Goal: Task Accomplishment & Management: Use online tool/utility

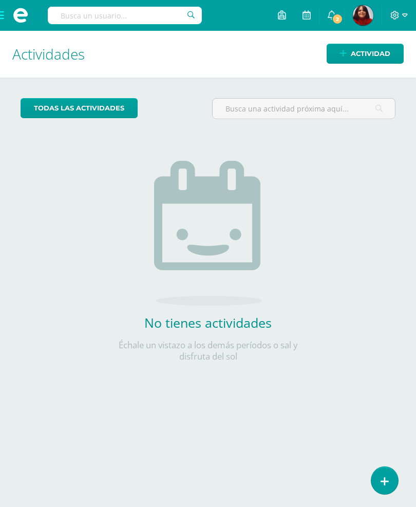
click at [2, 18] on span at bounding box center [20, 15] width 41 height 31
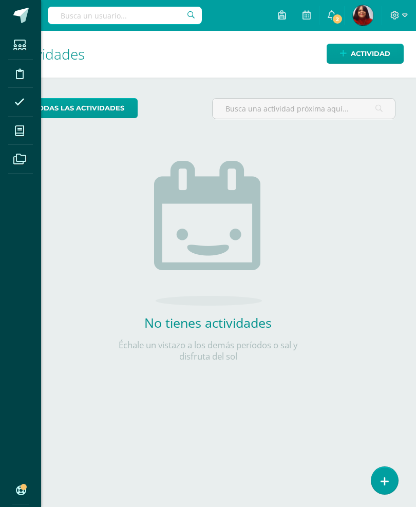
click at [15, 126] on icon at bounding box center [19, 131] width 9 height 10
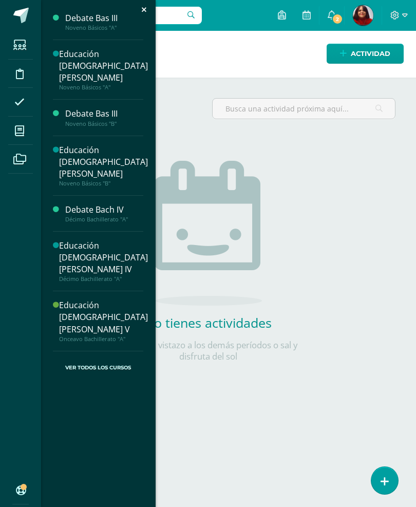
click at [90, 299] on div "Educación [DEMOGRAPHIC_DATA][PERSON_NAME] V" at bounding box center [103, 316] width 89 height 35
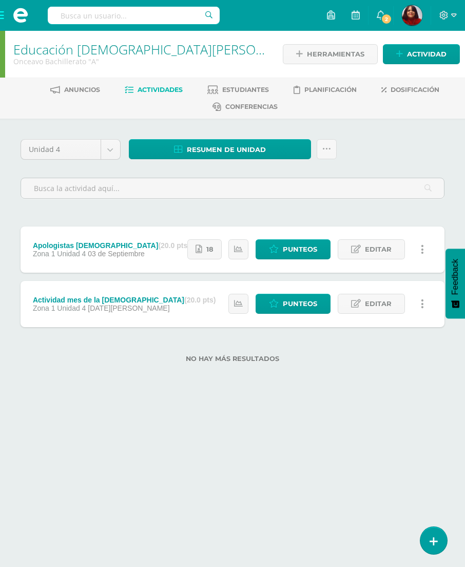
click at [293, 309] on span "Punteos" at bounding box center [300, 303] width 34 height 19
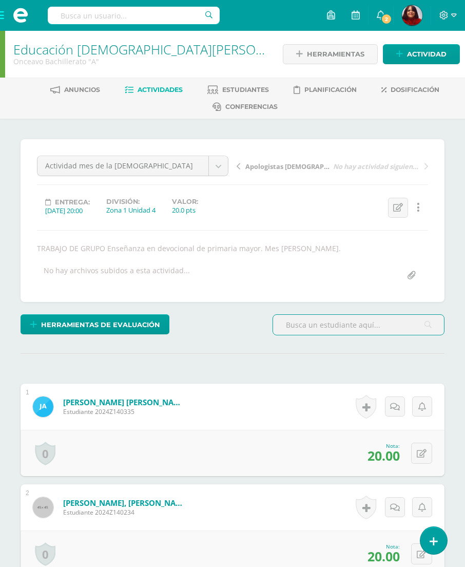
click at [77, 49] on link "Educación [DEMOGRAPHIC_DATA][PERSON_NAME] V" at bounding box center [167, 49] width 308 height 17
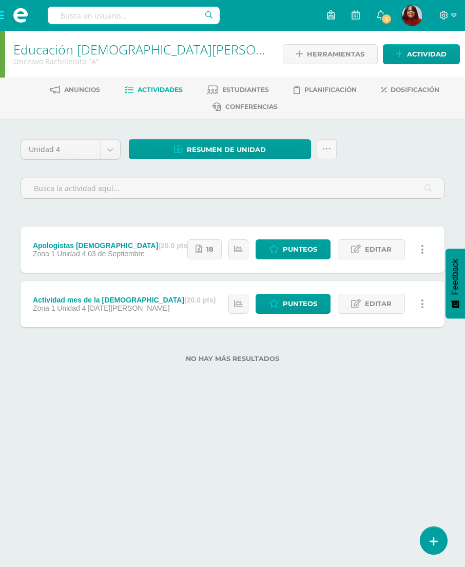
click at [299, 246] on span "Punteos" at bounding box center [300, 249] width 34 height 19
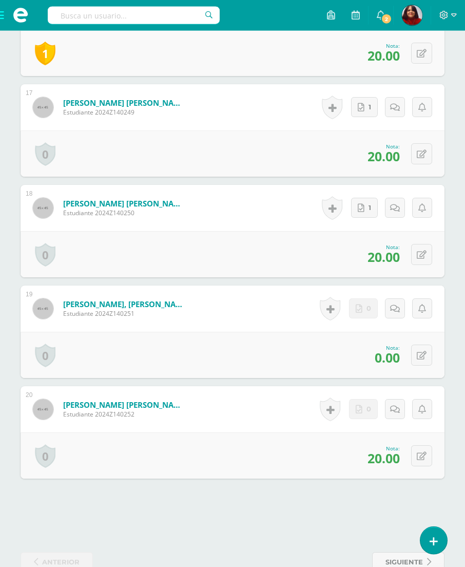
scroll to position [1947, 0]
click at [396, 310] on icon at bounding box center [395, 309] width 10 height 9
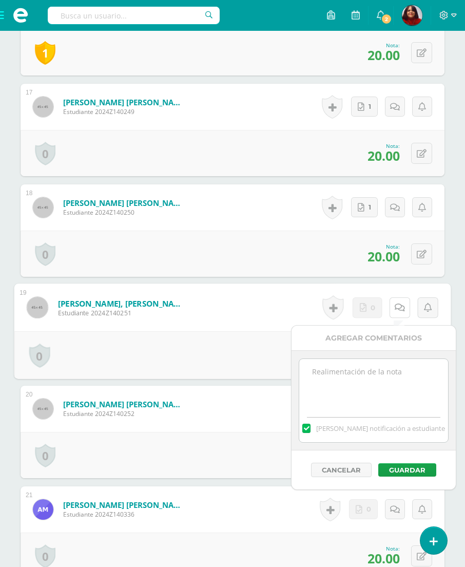
scroll to position [1947, 0]
click at [364, 312] on icon at bounding box center [363, 307] width 7 height 9
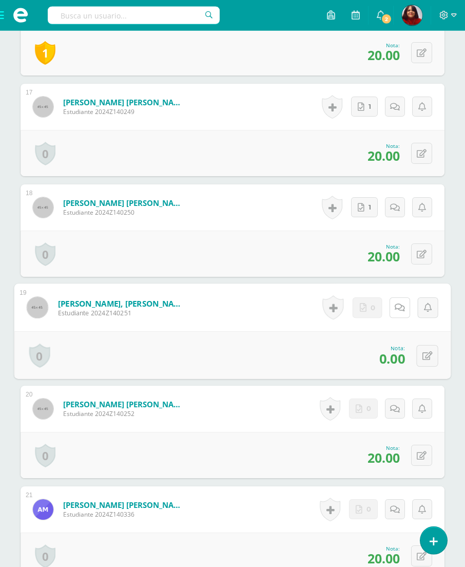
click at [396, 307] on icon at bounding box center [400, 307] width 10 height 9
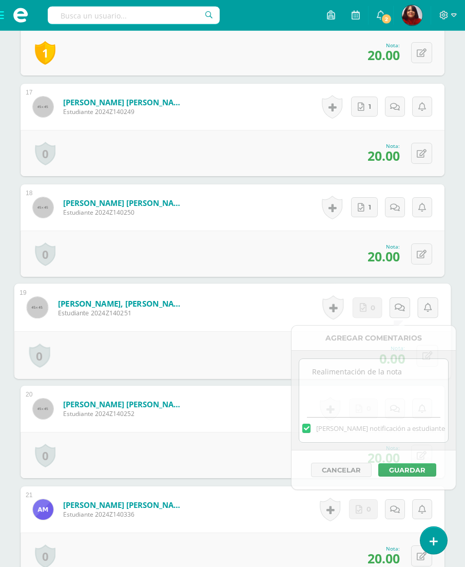
click at [211, 350] on div "0 Logros Logros obtenidos Aún no hay logros agregados Nota: 0.00" at bounding box center [232, 355] width 437 height 48
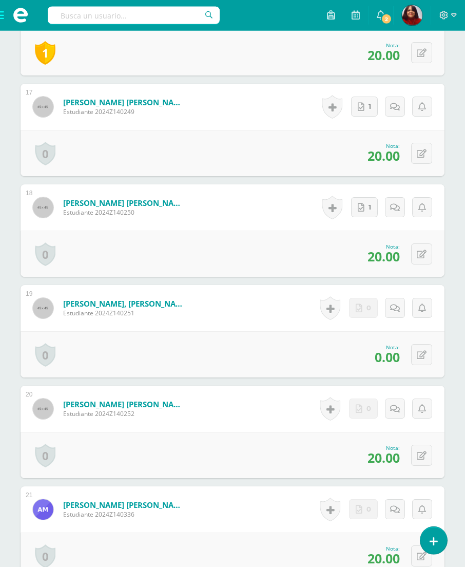
click at [422, 356] on icon at bounding box center [422, 355] width 10 height 9
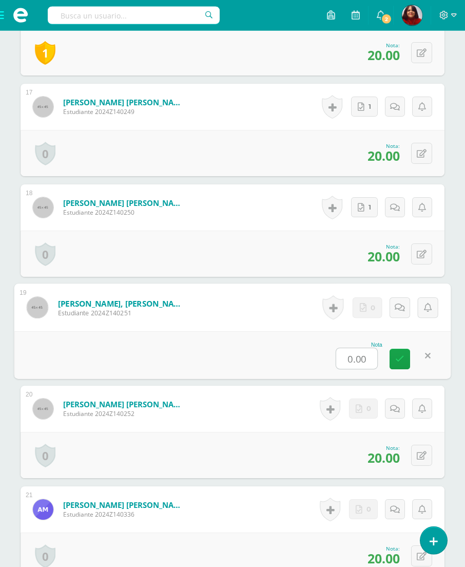
click at [351, 359] on input "0.00" at bounding box center [356, 358] width 41 height 21
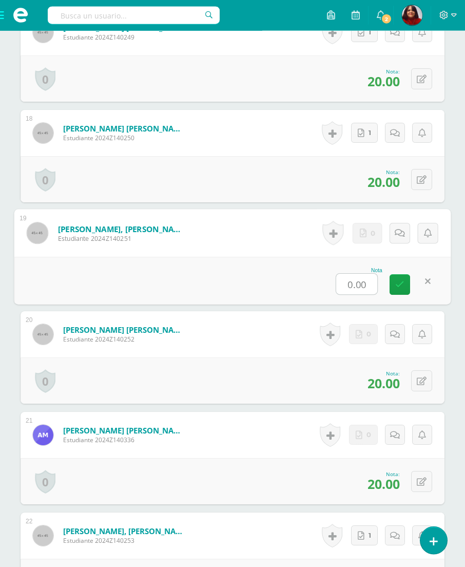
scroll to position [2029, 0]
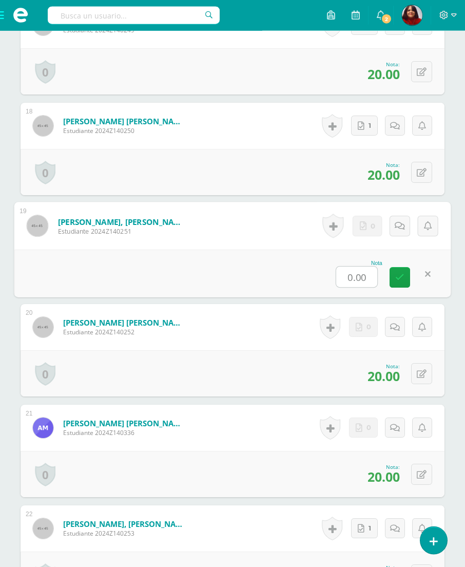
click at [346, 271] on input "0.00" at bounding box center [356, 277] width 41 height 21
type input "20"
click at [402, 279] on icon at bounding box center [400, 277] width 9 height 9
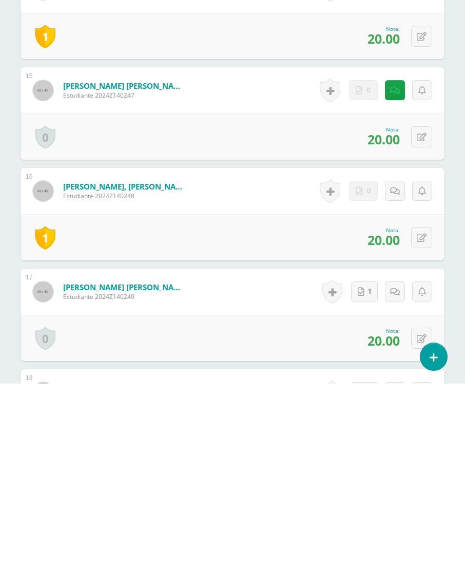
scroll to position [61, 0]
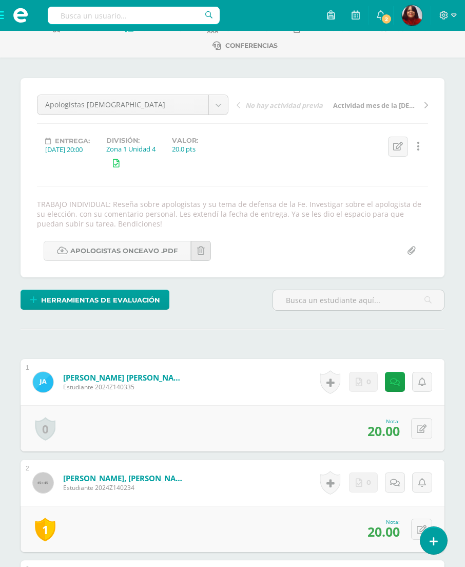
click at [1, 19] on span at bounding box center [20, 15] width 41 height 31
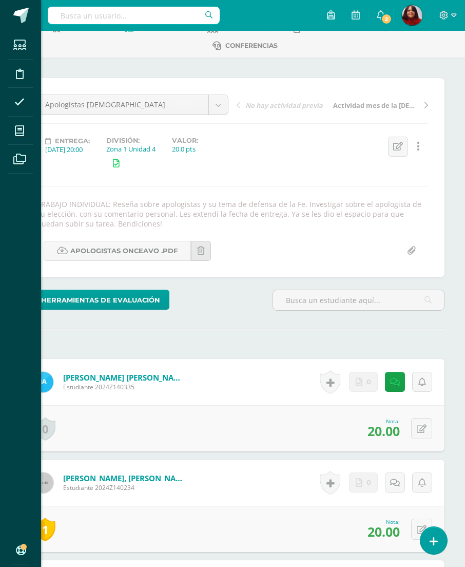
click at [190, 74] on div "Estudiantes Disciplina Asistencia Mis cursos Archivos Soporte Ayuda Reportar un…" at bounding box center [232, 283] width 465 height 567
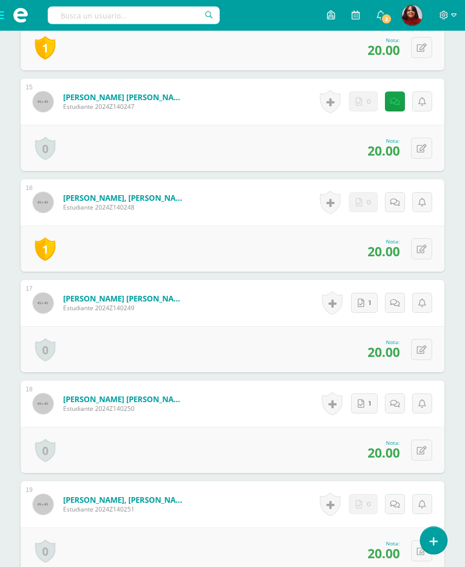
scroll to position [1754, 0]
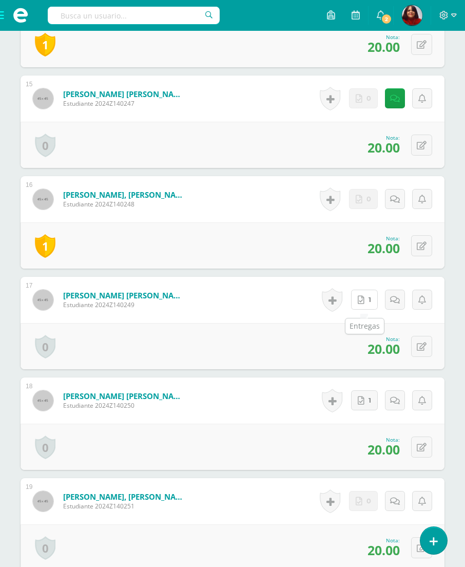
click at [363, 301] on icon at bounding box center [361, 300] width 7 height 9
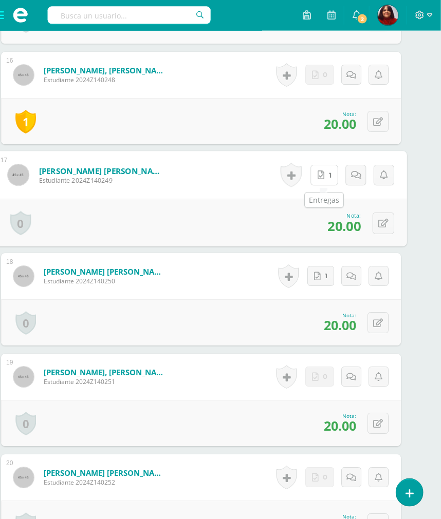
scroll to position [1886, 20]
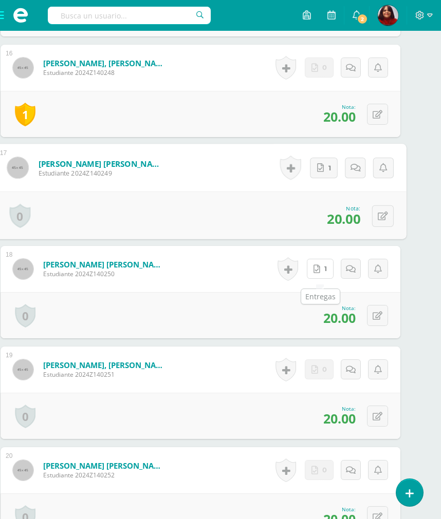
click at [317, 273] on icon at bounding box center [316, 269] width 7 height 9
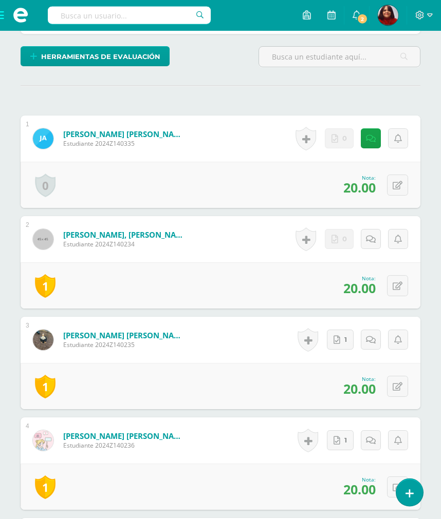
scroll to position [0, 0]
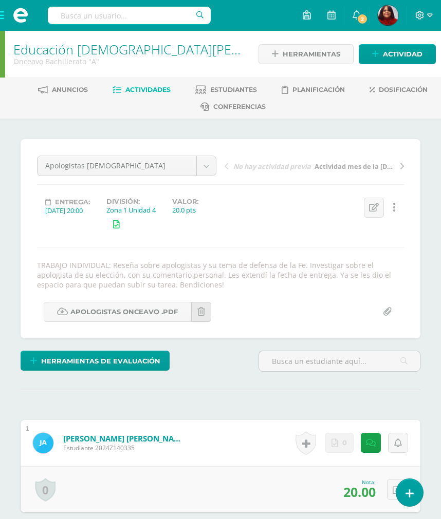
click at [111, 46] on link "Educación [DEMOGRAPHIC_DATA][PERSON_NAME] V" at bounding box center [167, 49] width 308 height 17
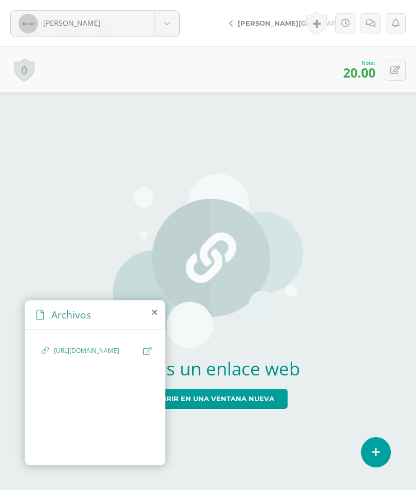
click at [213, 408] on span "Abrir en una ventana nueva" at bounding box center [215, 398] width 118 height 19
click at [221, 408] on span "Abrir en una ventana nueva" at bounding box center [215, 398] width 118 height 19
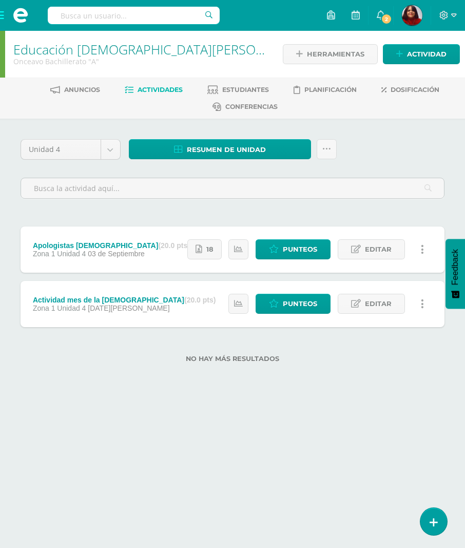
click at [290, 254] on span "Punteos" at bounding box center [300, 249] width 34 height 19
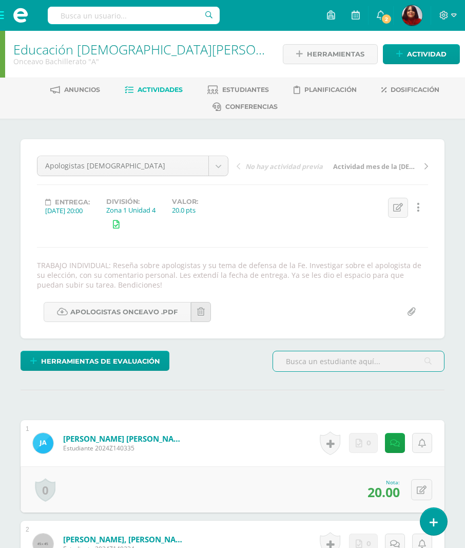
click at [123, 49] on link "Educación [DEMOGRAPHIC_DATA][PERSON_NAME] V" at bounding box center [167, 49] width 308 height 17
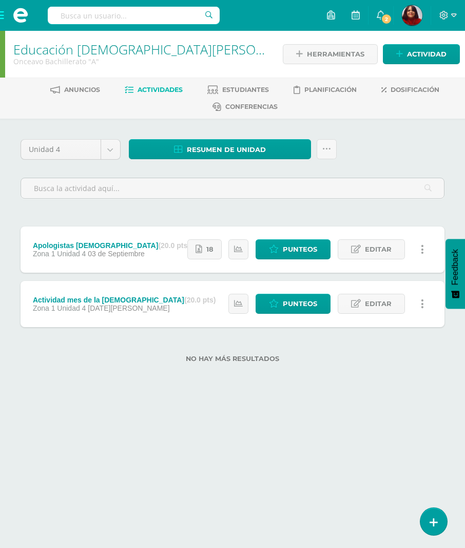
click at [216, 156] on span "Resumen de unidad" at bounding box center [226, 149] width 79 height 19
click at [231, 100] on link "Descargar como PDF" at bounding box center [220, 98] width 109 height 16
